Goal: Use online tool/utility: Utilize a website feature to perform a specific function

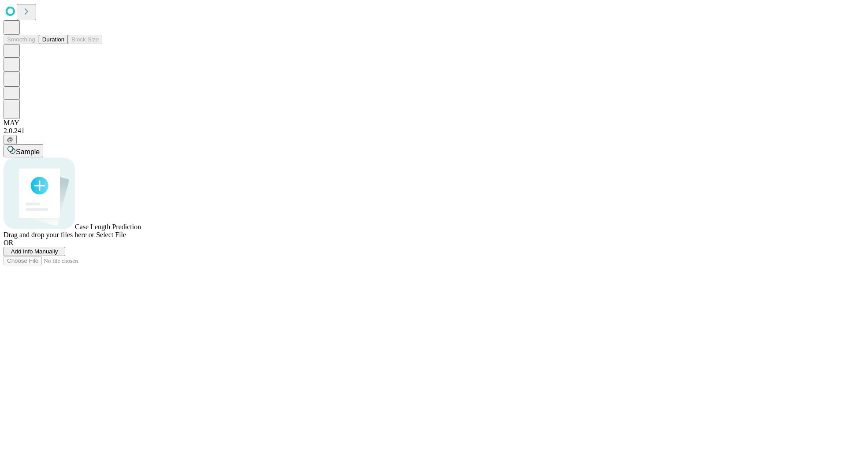
click at [58, 255] on span "Add Info Manually" at bounding box center [34, 251] width 47 height 7
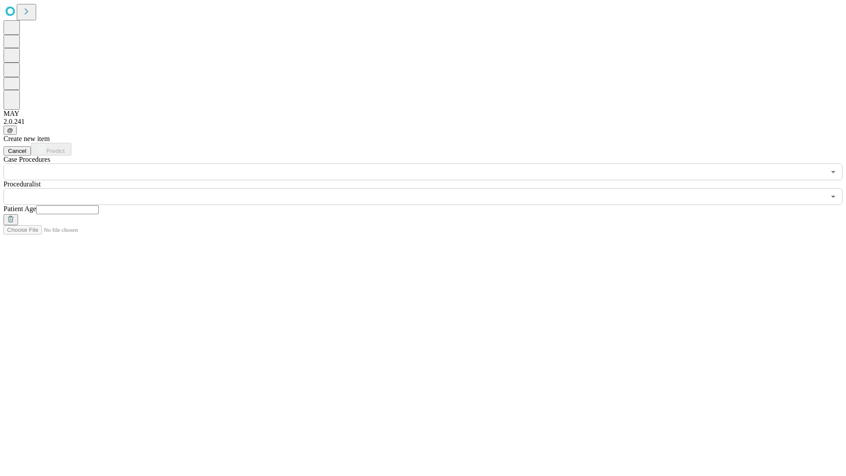
click at [99, 205] on input "text" at bounding box center [67, 209] width 63 height 9
type input "**"
click at [429, 188] on input "text" at bounding box center [415, 196] width 822 height 17
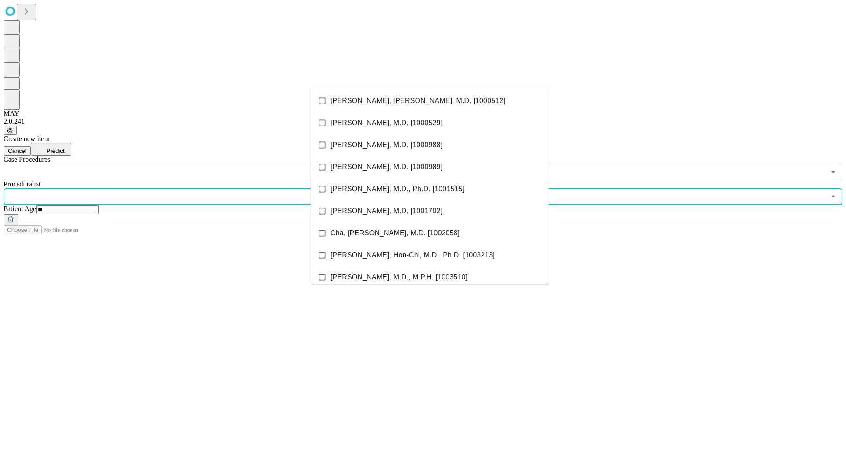
click at [430, 101] on li "[PERSON_NAME], [PERSON_NAME], M.D. [1000512]" at bounding box center [430, 101] width 238 height 22
click at [185, 163] on input "text" at bounding box center [415, 171] width 822 height 17
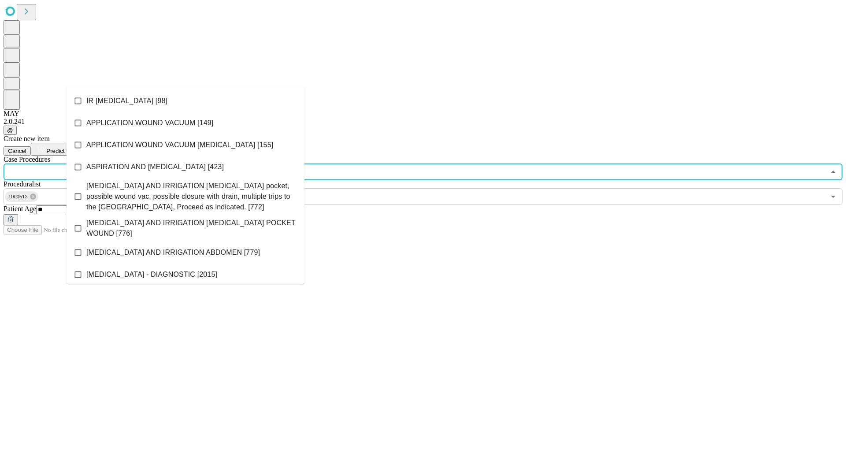
click at [185, 101] on li "IR [MEDICAL_DATA] [98]" at bounding box center [186, 101] width 238 height 22
click at [64, 148] on span "Predict" at bounding box center [55, 151] width 18 height 7
